Goal: Task Accomplishment & Management: Manage account settings

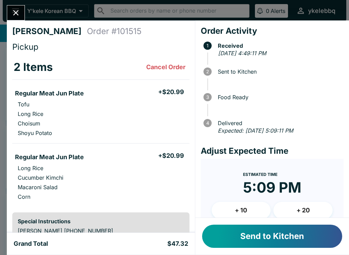
click at [292, 240] on button "Send to Kitchen" at bounding box center [272, 236] width 140 height 23
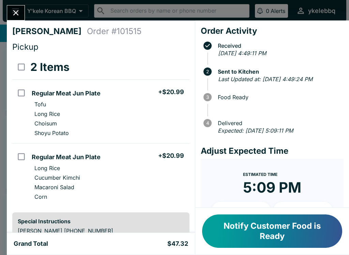
click at [326, 223] on button "Notify Customer Food is Ready" at bounding box center [272, 230] width 140 height 33
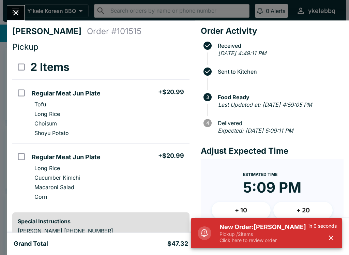
click at [278, 234] on p "Pickup / 2 items" at bounding box center [263, 234] width 89 height 6
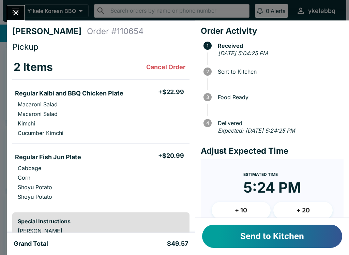
click at [302, 244] on button "Send to Kitchen" at bounding box center [272, 236] width 140 height 23
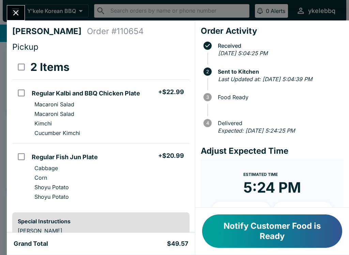
click at [318, 233] on button "Notify Customer Food is Ready" at bounding box center [272, 230] width 140 height 33
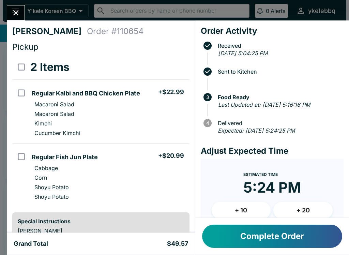
click at [16, 12] on icon "Close" at bounding box center [15, 12] width 5 height 5
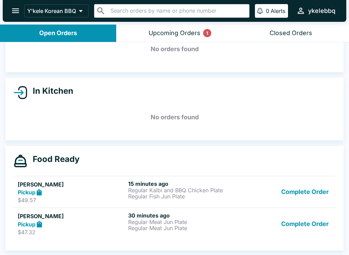
scroll to position [38, 0]
click at [320, 223] on button "Complete Order" at bounding box center [304, 224] width 53 height 24
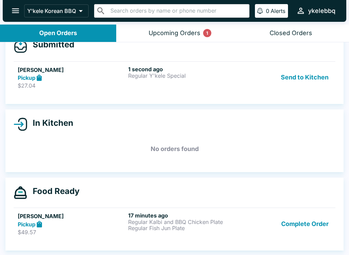
click at [68, 82] on p "$27.04" at bounding box center [72, 85] width 108 height 7
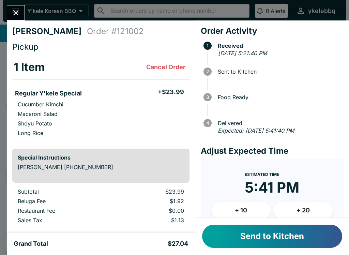
click at [316, 242] on button "Send to Kitchen" at bounding box center [272, 236] width 140 height 23
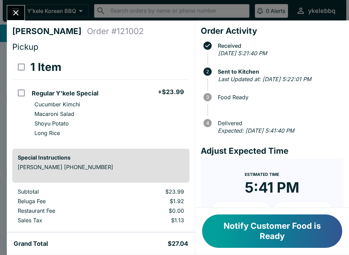
click at [17, 10] on icon "Close" at bounding box center [15, 12] width 9 height 9
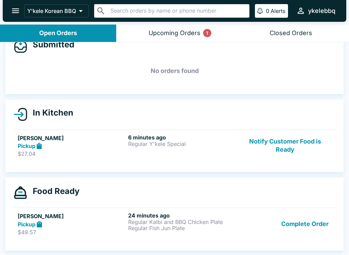
scroll to position [1, 0]
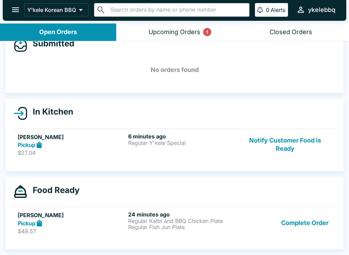
click at [231, 133] on div "6 minutes ago Regular Y'kele Special" at bounding box center [182, 145] width 108 height 24
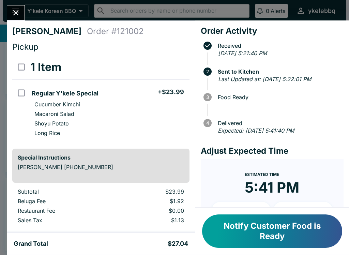
click at [334, 237] on button "Notify Customer Food is Ready" at bounding box center [272, 230] width 140 height 33
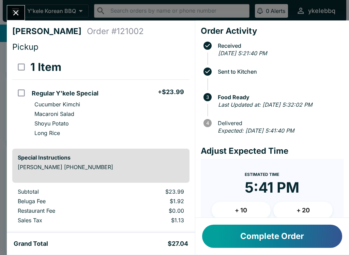
click at [299, 244] on button "Complete Order" at bounding box center [272, 236] width 140 height 23
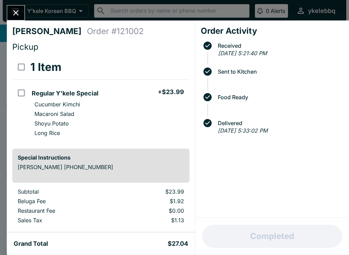
click at [3, 9] on div "[PERSON_NAME] Order # 121002 Pickup 1 Item Regular Y'kele Special + $23.99 Cucu…" at bounding box center [174, 127] width 349 height 255
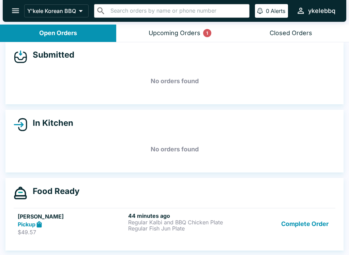
click at [3, 9] on div at bounding box center [3, 127] width 7 height 255
click at [49, 212] on h5 "[PERSON_NAME]" at bounding box center [72, 216] width 108 height 8
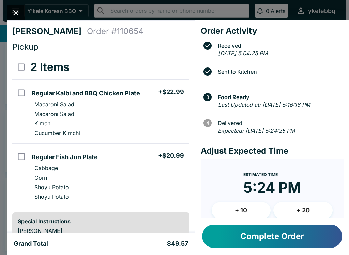
click at [296, 227] on button "Complete Order" at bounding box center [272, 236] width 140 height 23
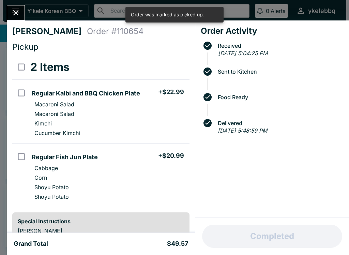
click at [15, 2] on div "[PERSON_NAME] Order # 110654 Pickup 2 Items Regular Kalbi and BBQ Chicken Plate…" at bounding box center [174, 127] width 349 height 255
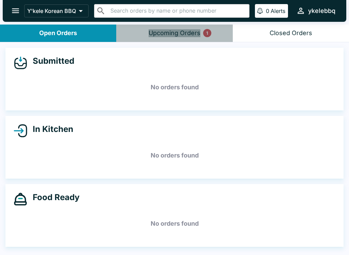
click at [169, 41] on button "Upcoming Orders 1" at bounding box center [174, 33] width 116 height 17
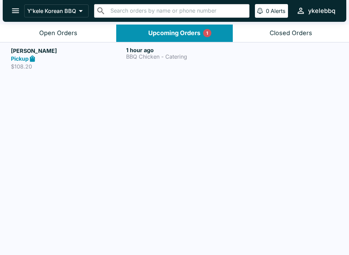
click at [67, 60] on div "Pickup" at bounding box center [67, 59] width 112 height 8
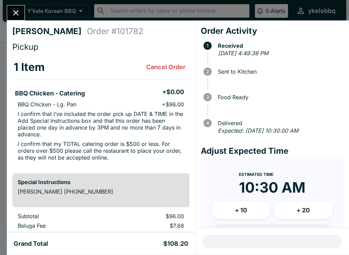
click at [9, 11] on button "Close" at bounding box center [15, 12] width 17 height 15
